Goal: Transaction & Acquisition: Purchase product/service

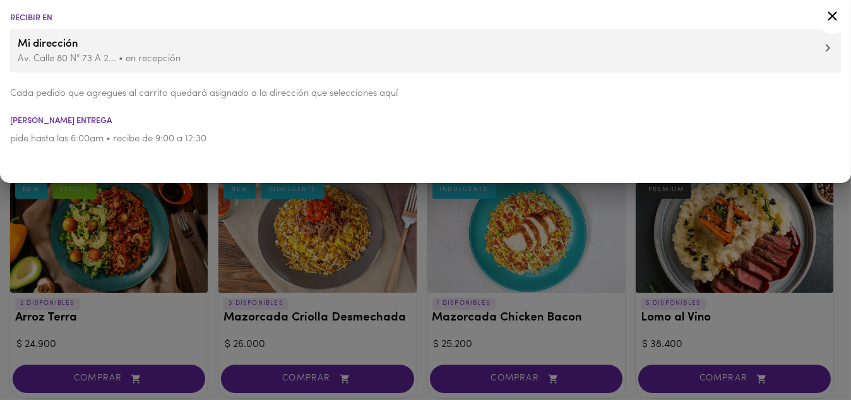
click at [836, 308] on div at bounding box center [425, 200] width 851 height 400
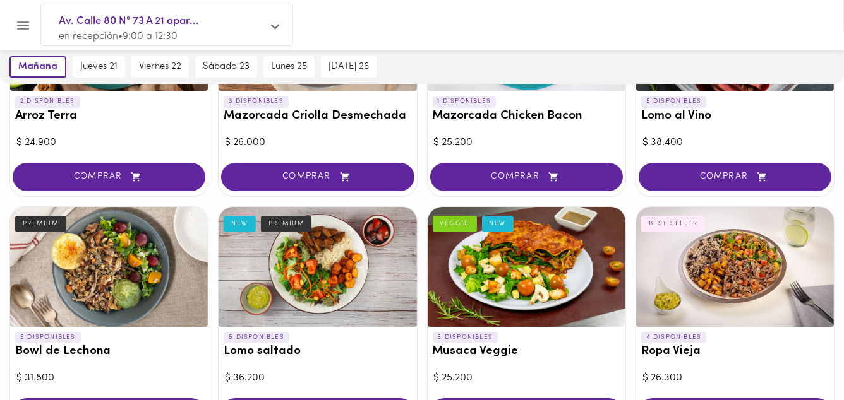
scroll to position [253, 0]
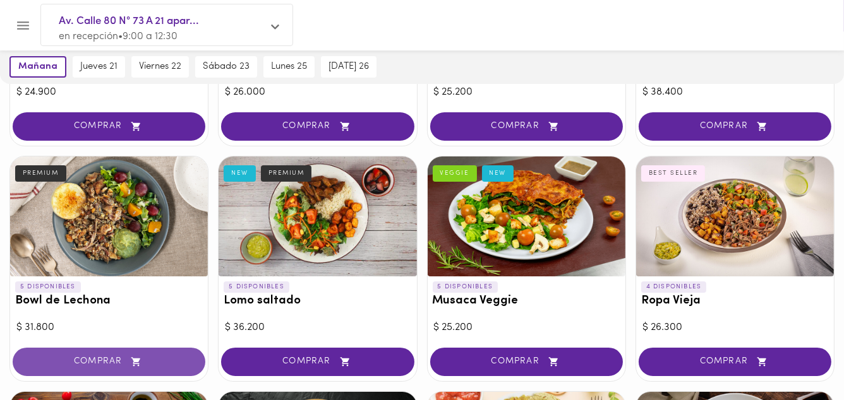
click at [86, 358] on span "COMPRAR" at bounding box center [108, 362] width 161 height 11
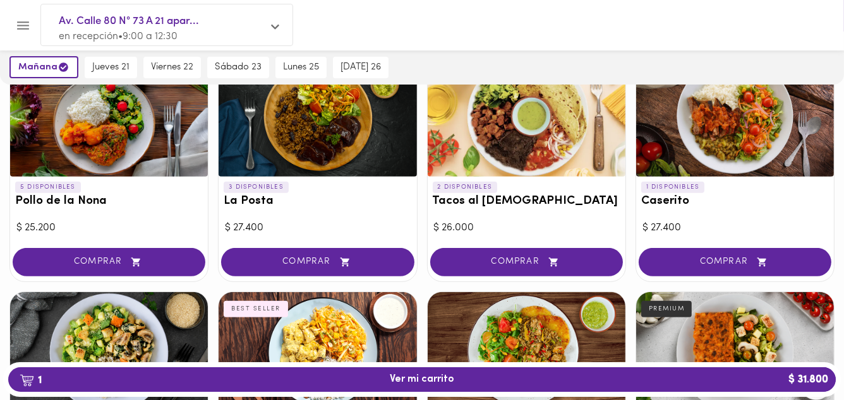
scroll to position [556, 0]
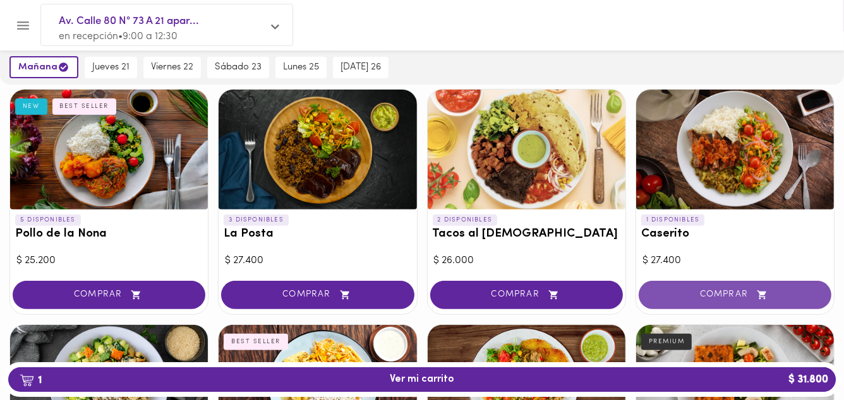
click at [733, 293] on span "COMPRAR" at bounding box center [734, 295] width 161 height 11
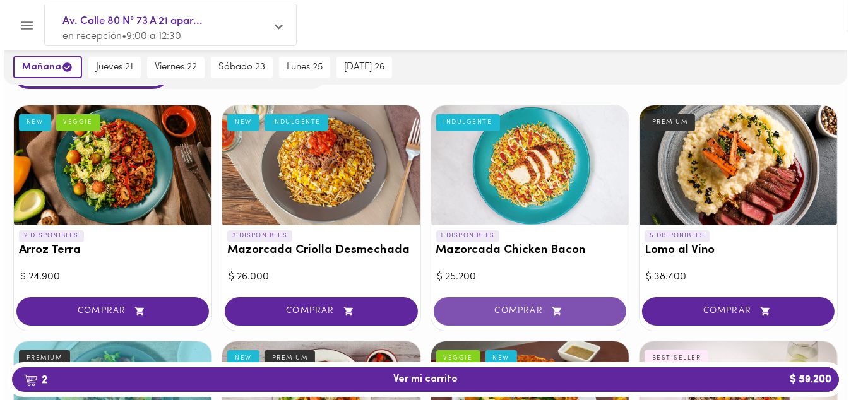
scroll to position [51, 0]
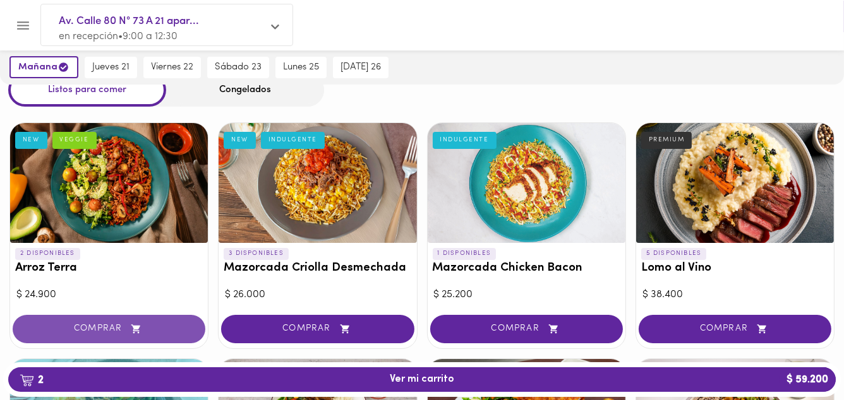
click at [99, 332] on span "COMPRAR" at bounding box center [108, 329] width 161 height 11
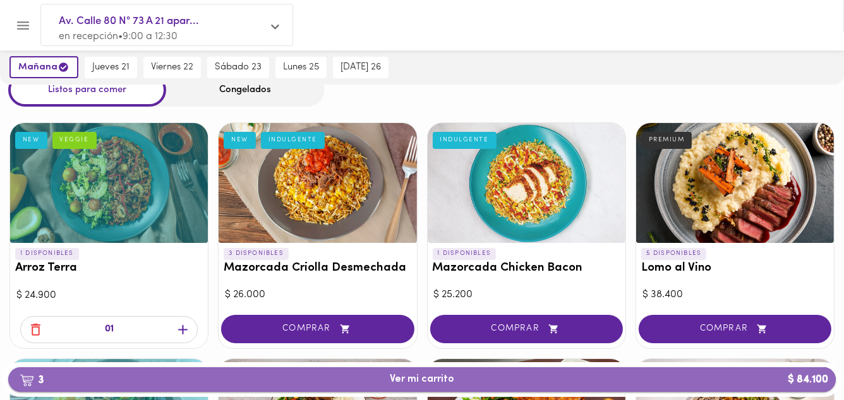
click at [418, 382] on span "3 Ver mi carrito $ 84.100" at bounding box center [422, 380] width 64 height 12
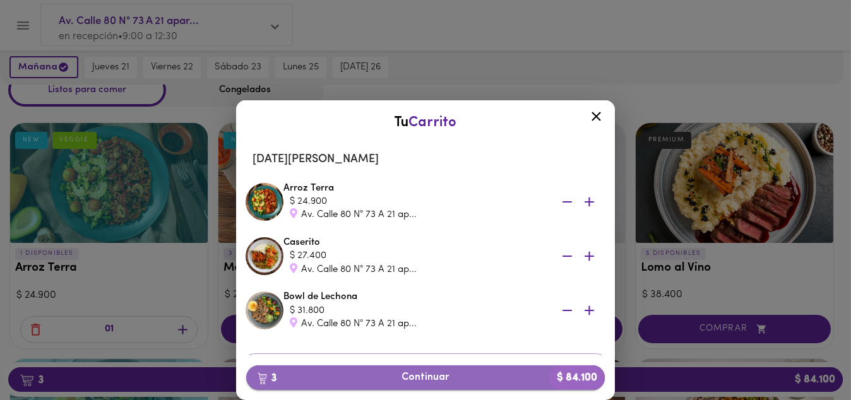
click at [430, 378] on span "3 Continuar $ 84.100" at bounding box center [425, 378] width 339 height 12
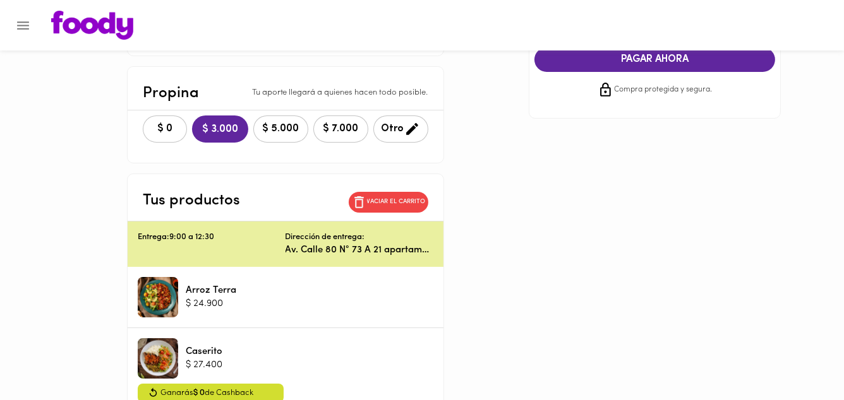
scroll to position [202, 0]
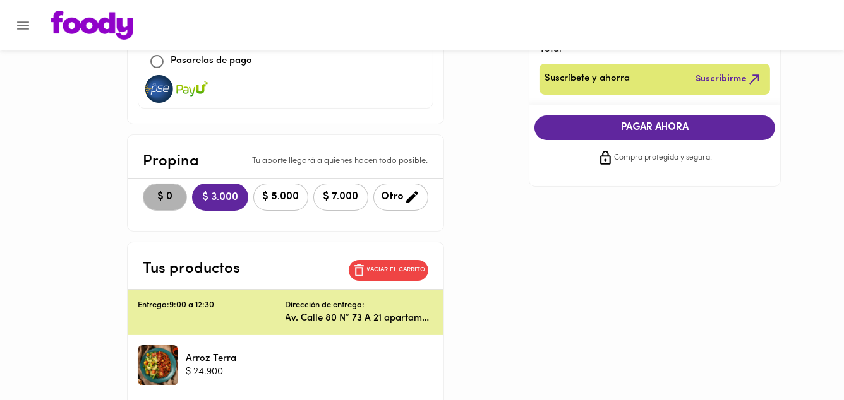
click at [170, 198] on span "$ 0" at bounding box center [165, 197] width 28 height 12
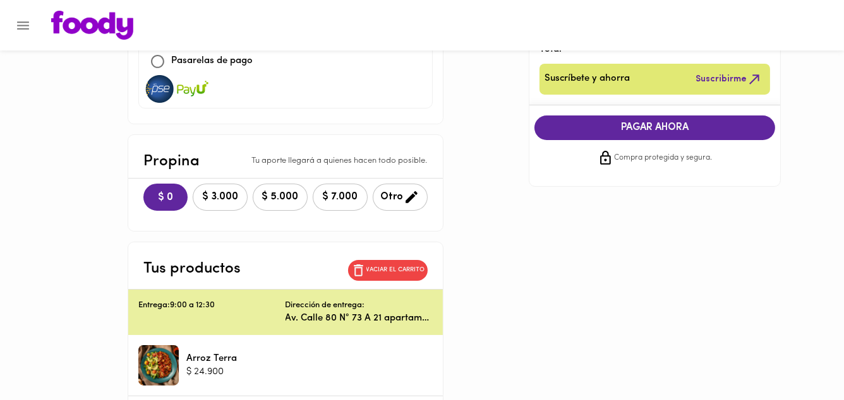
click at [675, 128] on span "PAGAR AHORA" at bounding box center [655, 128] width 216 height 12
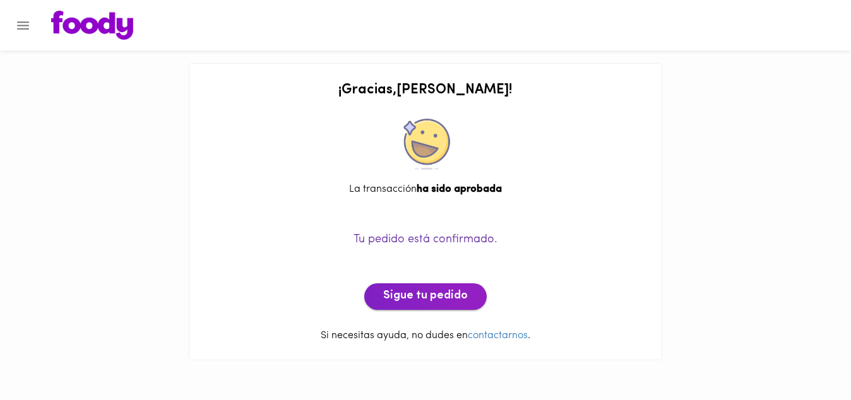
click at [431, 292] on span "Sigue tu pedido" at bounding box center [425, 297] width 85 height 14
